Goal: Use online tool/utility: Utilize a website feature to perform a specific function

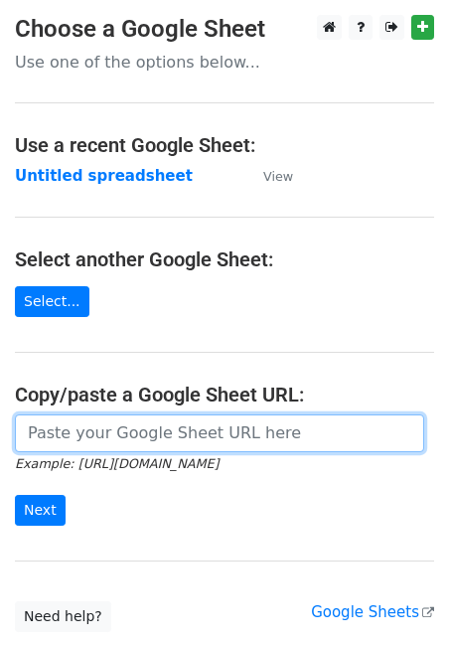
click at [151, 444] on input "url" at bounding box center [220, 434] width 410 height 38
paste input "https://docs.google.com/spreadsheets/d/14g7Qp7nda-6uyS2PdPIpE9r5U2K0lCtyEL9wt1s…"
type input "https://docs.google.com/spreadsheets/d/14g7Qp7nda-6uyS2PdPIpE9r5U2K0lCtyEL9wt1s…"
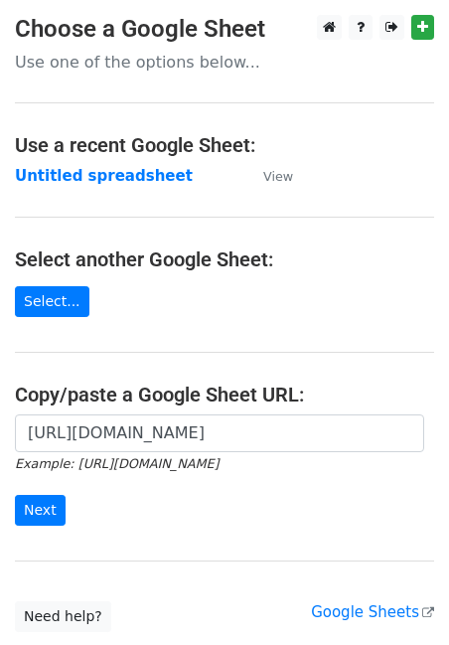
scroll to position [0, 0]
click at [51, 494] on form "https://docs.google.com/spreadsheets/d/14g7Qp7nda-6uyS2PdPIpE9r5U2K0lCtyEL9wt1s…" at bounding box center [225, 470] width 420 height 111
click at [48, 500] on input "Next" at bounding box center [40, 510] width 51 height 31
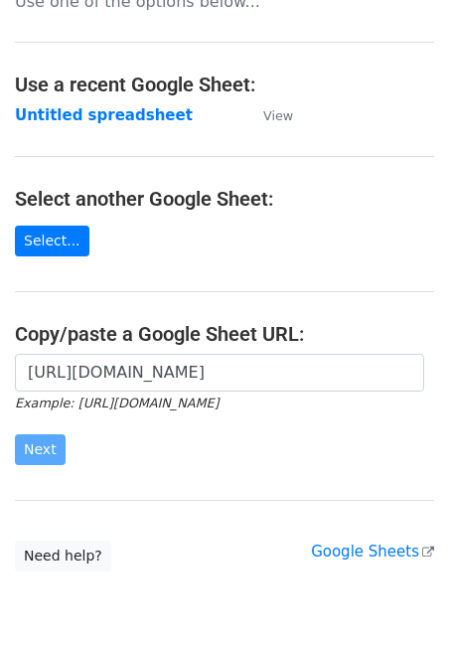
scroll to position [146, 0]
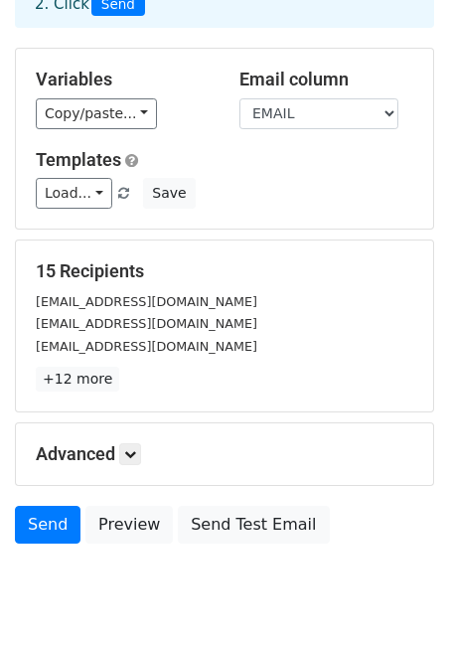
scroll to position [206, 0]
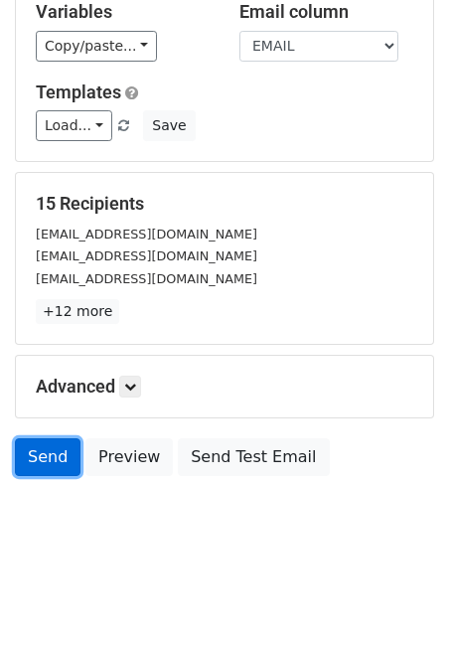
click at [47, 453] on link "Send" at bounding box center [48, 458] width 66 height 38
